Goal: Transaction & Acquisition: Purchase product/service

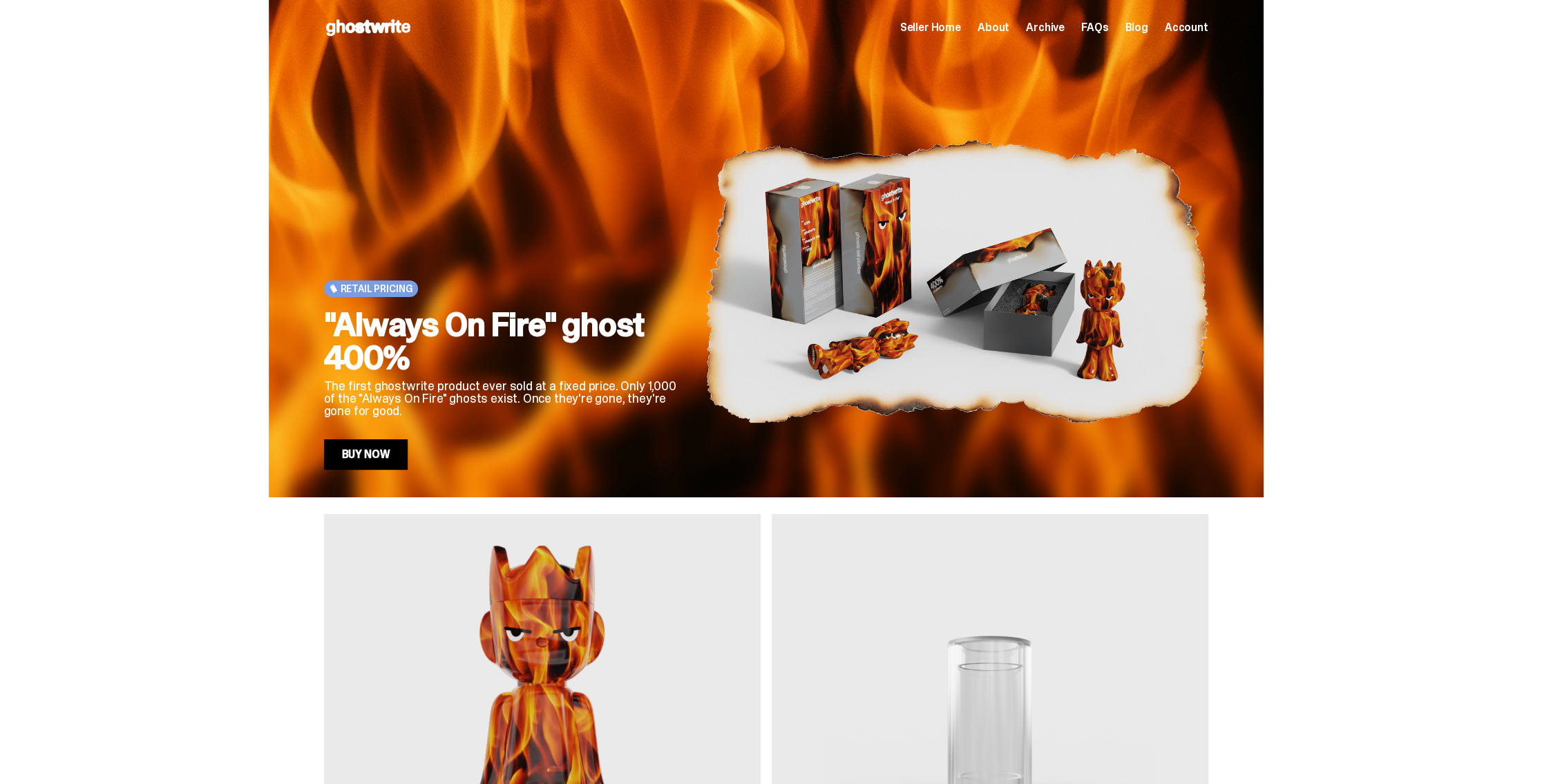
click at [382, 461] on link "Buy Now" at bounding box center [366, 455] width 84 height 31
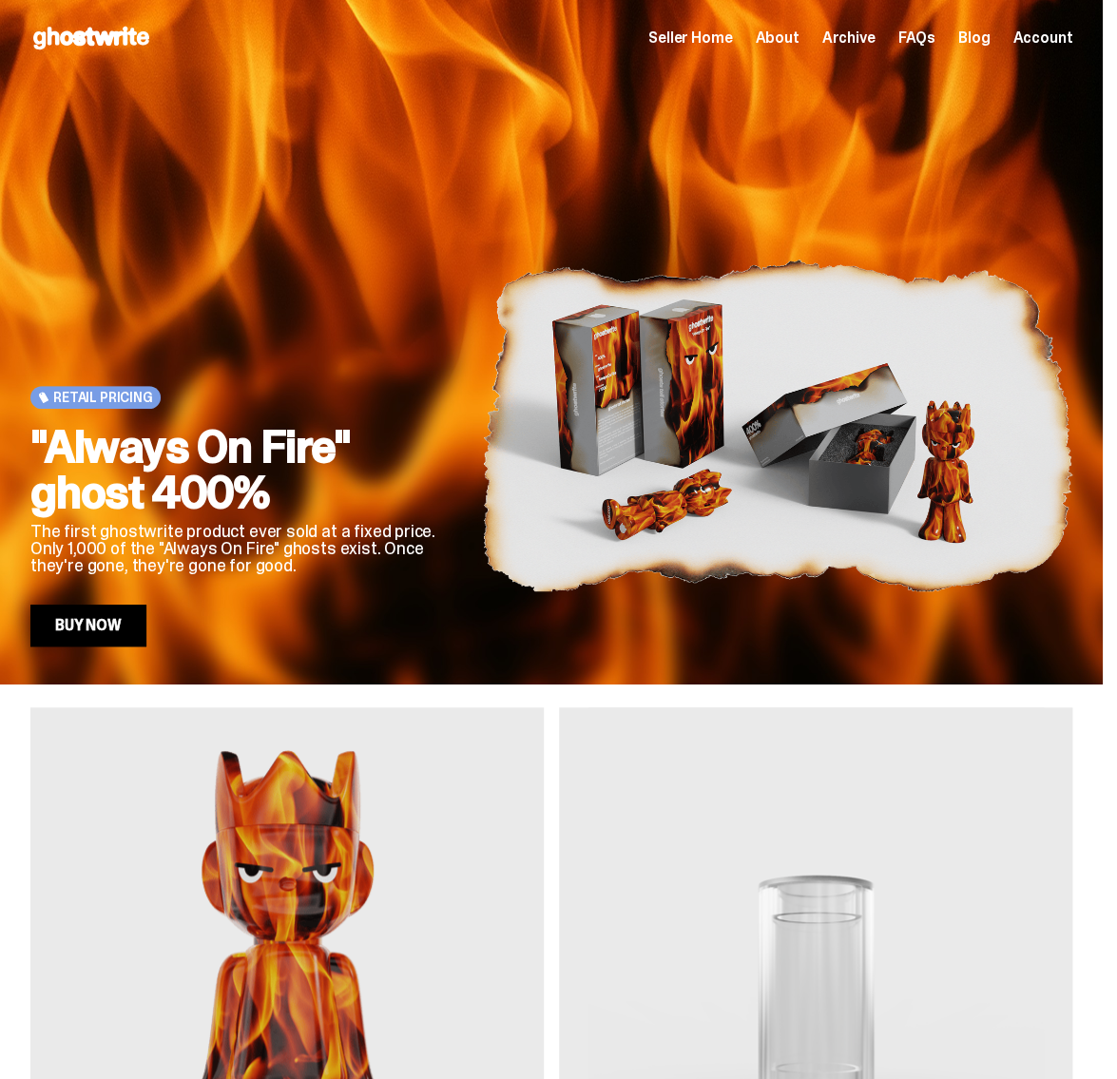
click at [102, 621] on link "Buy Now" at bounding box center [88, 626] width 116 height 42
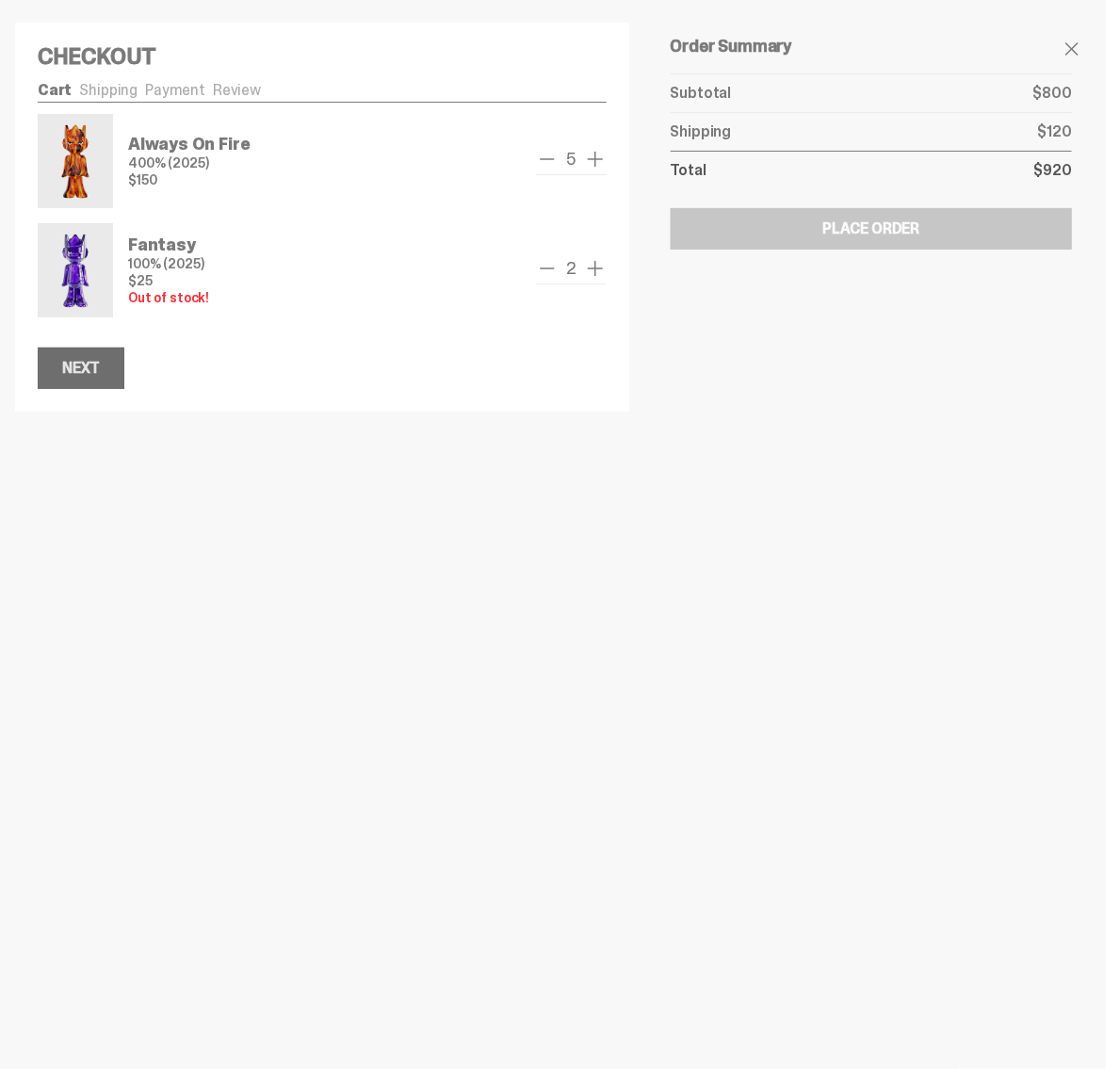
click at [86, 368] on div "Next" at bounding box center [81, 368] width 38 height 15
click at [96, 364] on div "Next" at bounding box center [81, 368] width 38 height 15
click at [73, 354] on button "Next" at bounding box center [80, 369] width 86 height 42
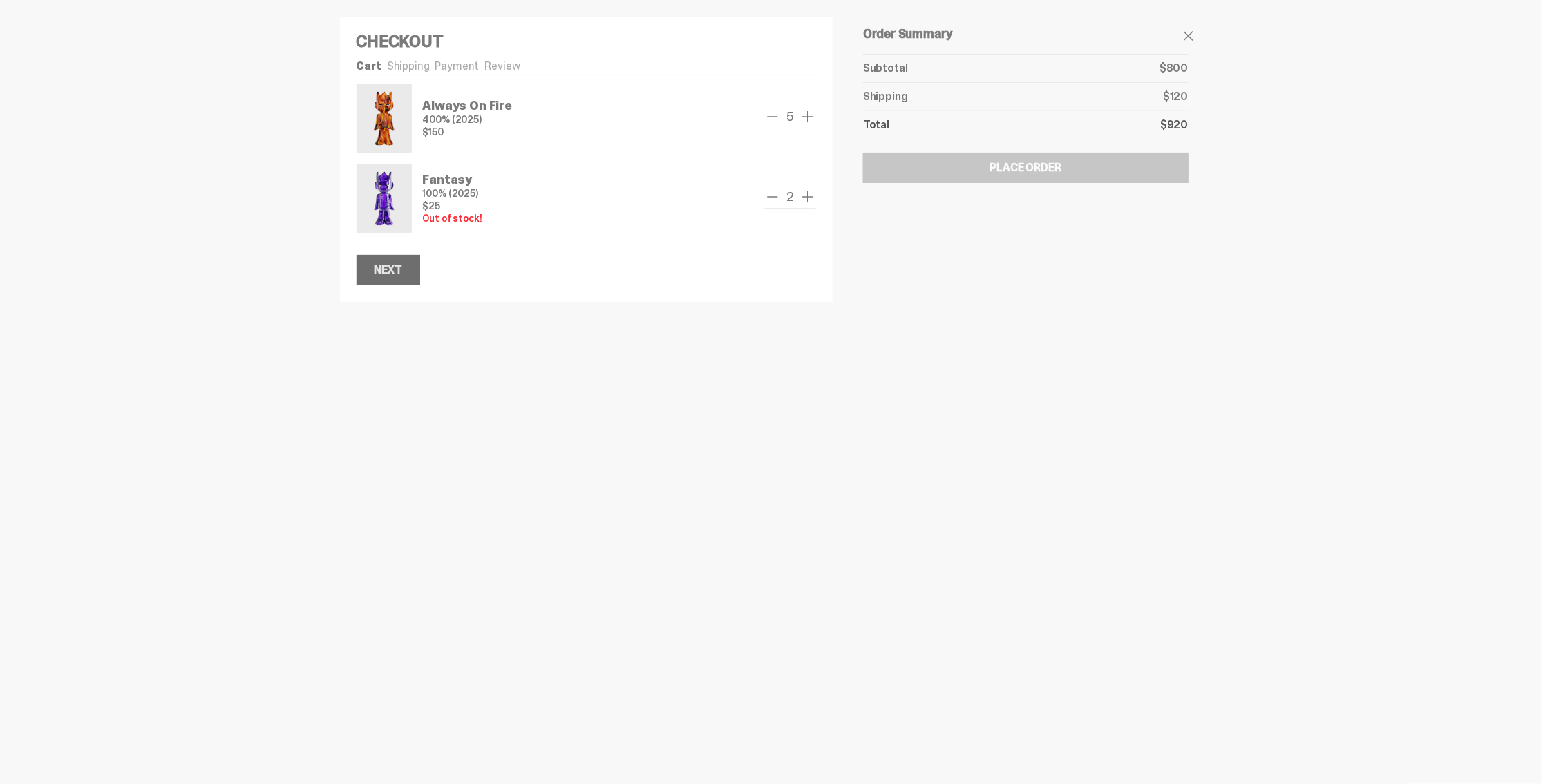
click at [392, 270] on div "Next" at bounding box center [388, 270] width 28 height 11
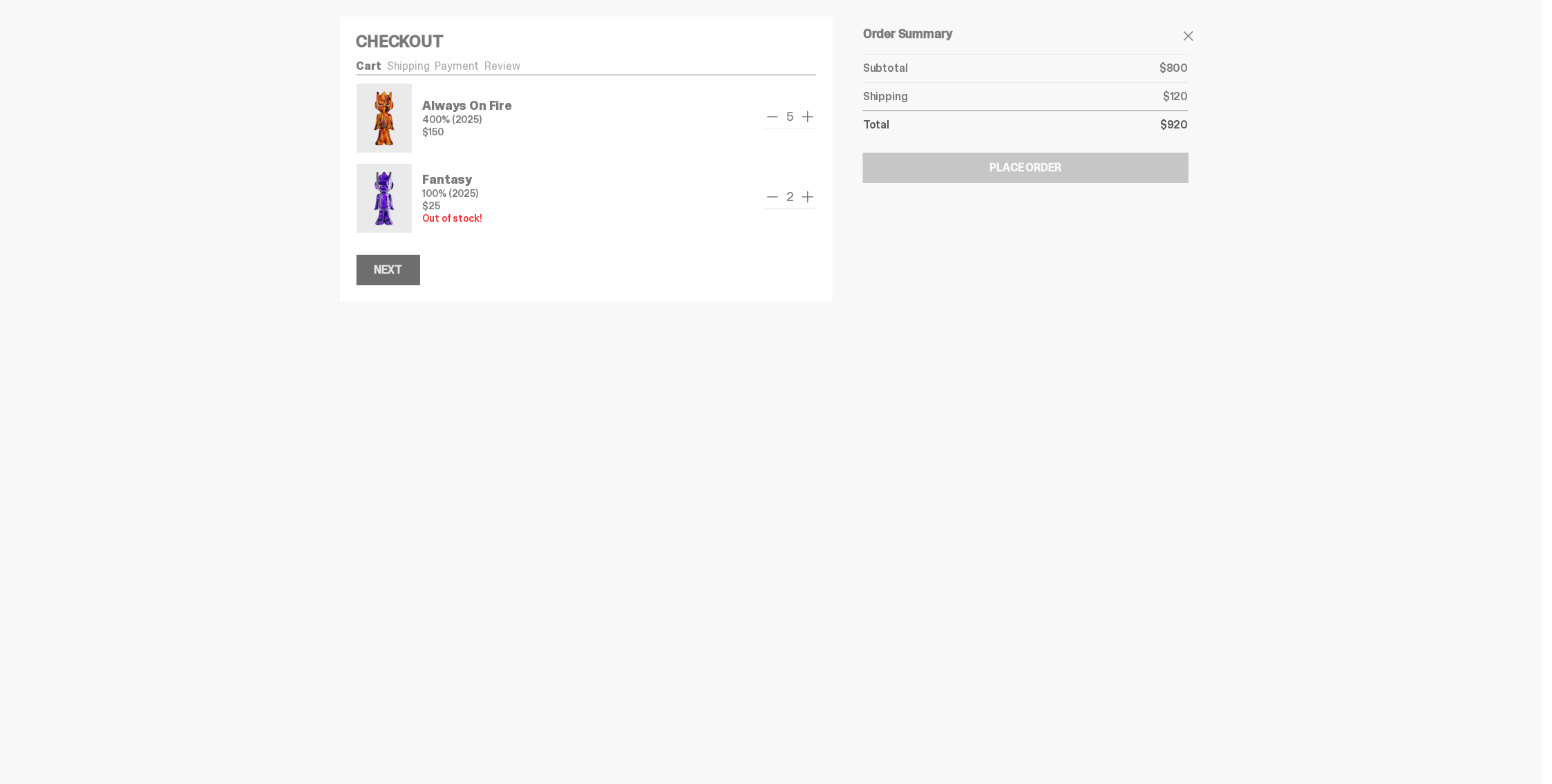
click at [391, 270] on div "Next" at bounding box center [388, 270] width 28 height 11
click at [505, 61] on ul "Cart Shipping Payment Review" at bounding box center [587, 68] width 460 height 14
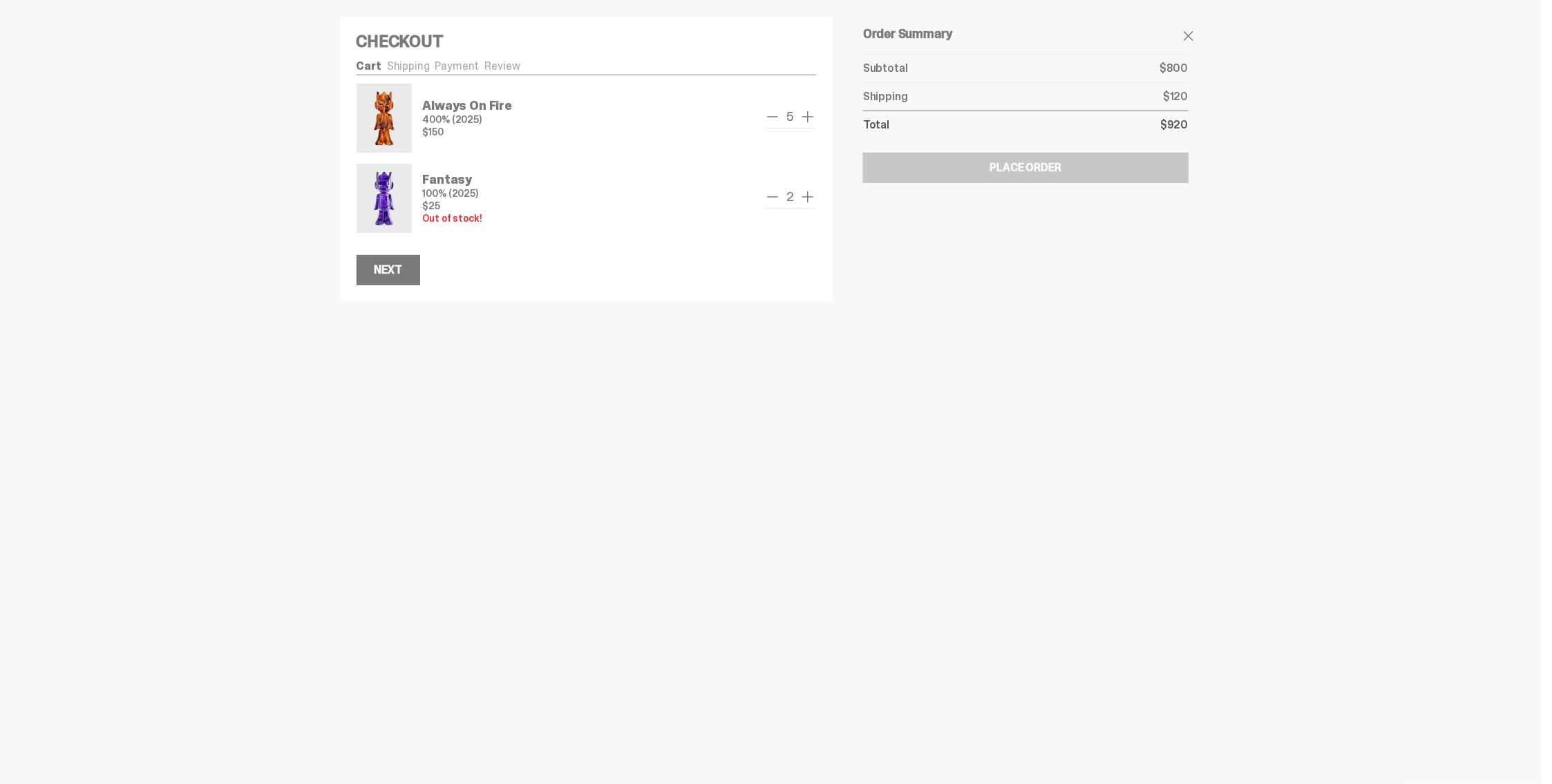
click at [500, 67] on ul "Cart Shipping Payment Review" at bounding box center [587, 68] width 460 height 14
